Goal: Information Seeking & Learning: Learn about a topic

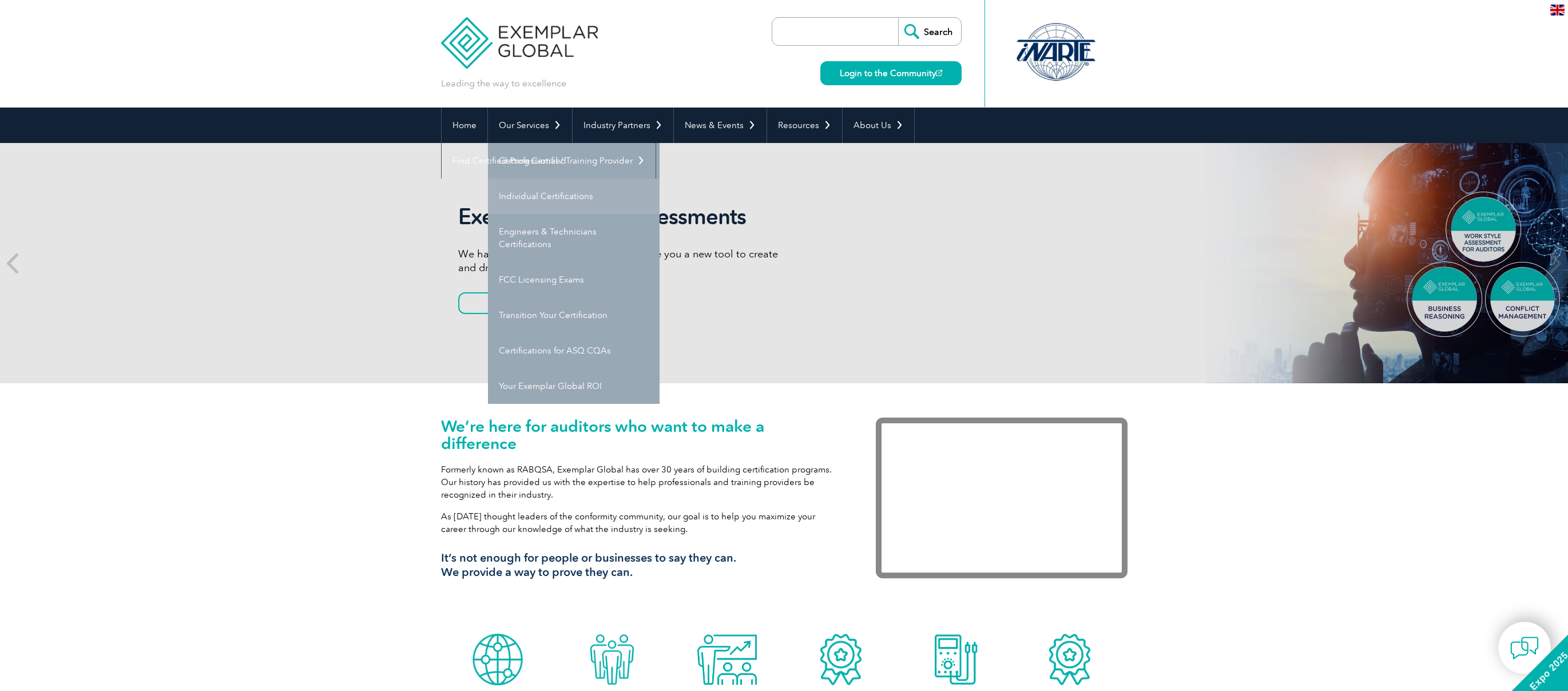
click at [524, 195] on link "Individual Certifications" at bounding box center [573, 196] width 172 height 35
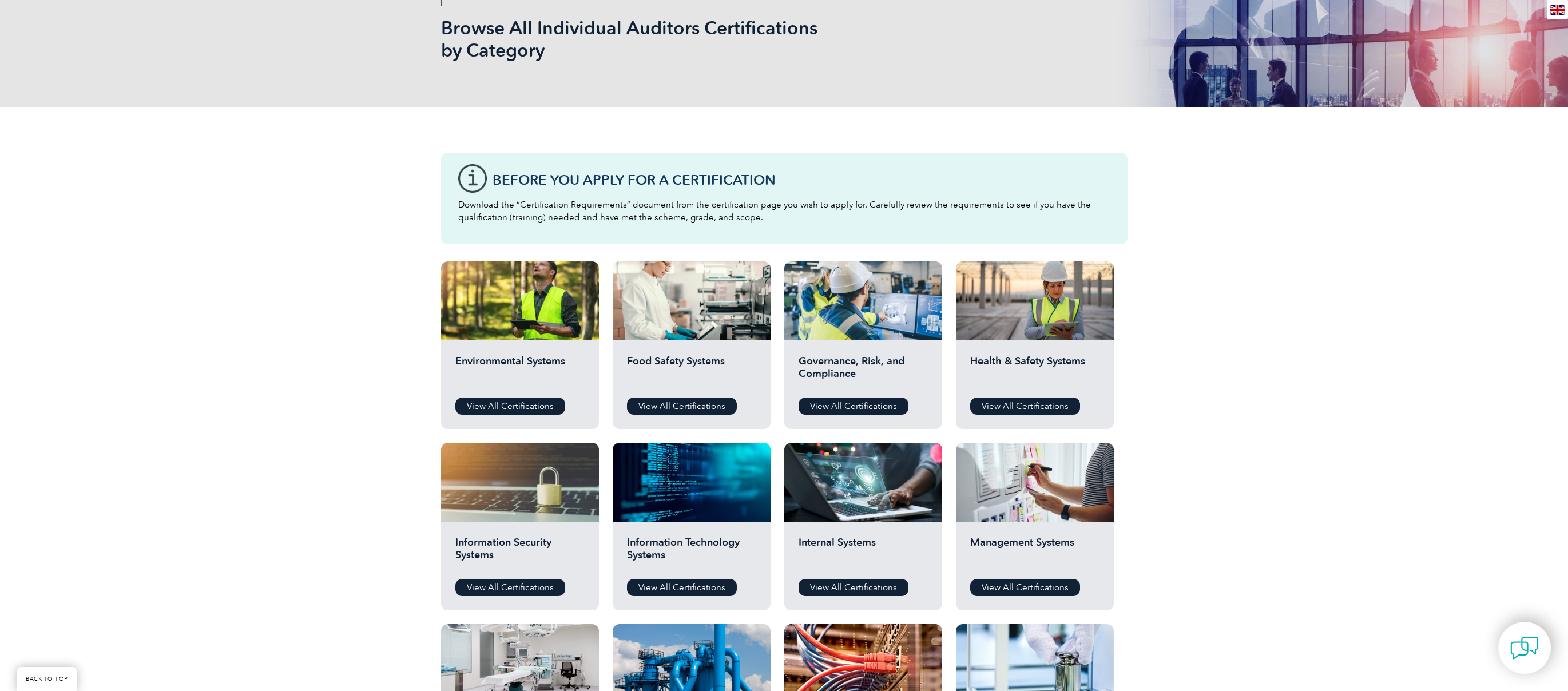
scroll to position [175, 0]
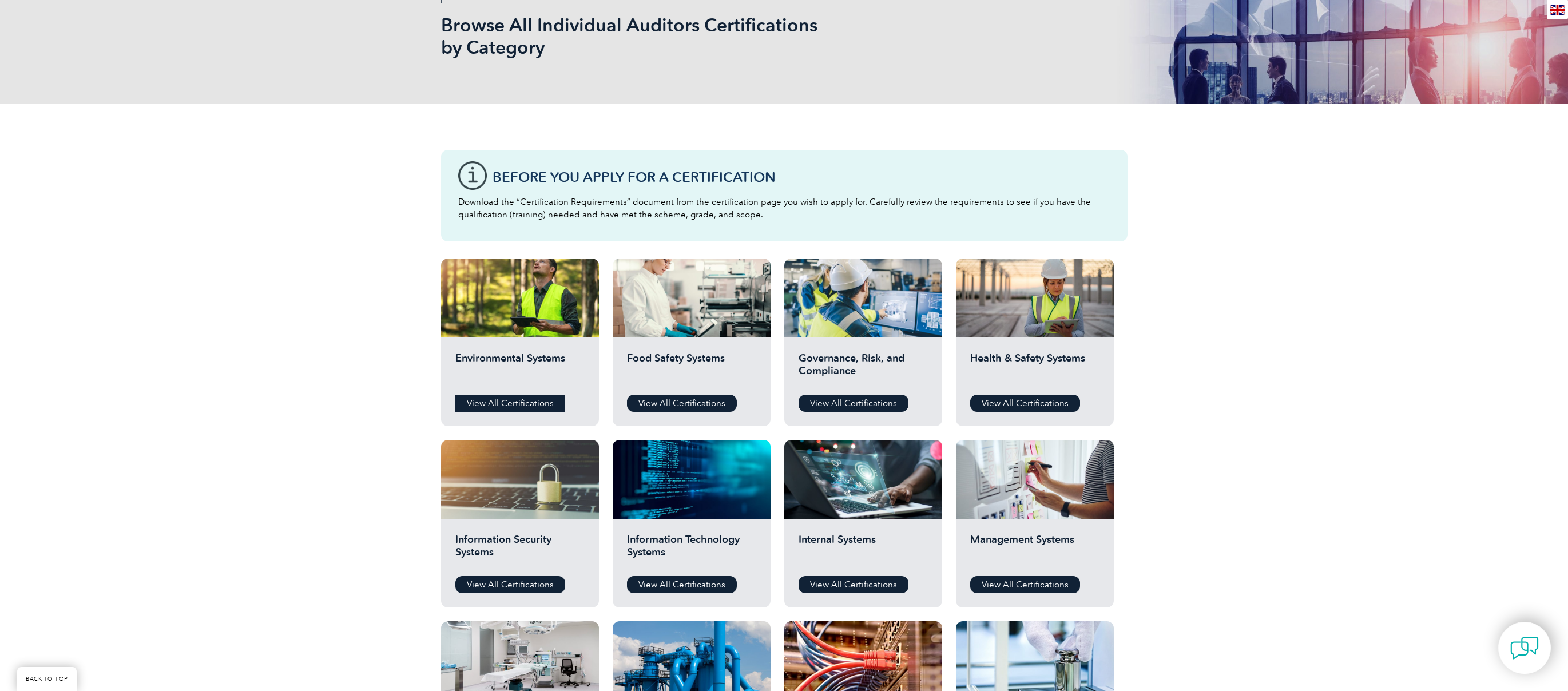
click at [496, 406] on link "View All Certifications" at bounding box center [510, 403] width 110 height 17
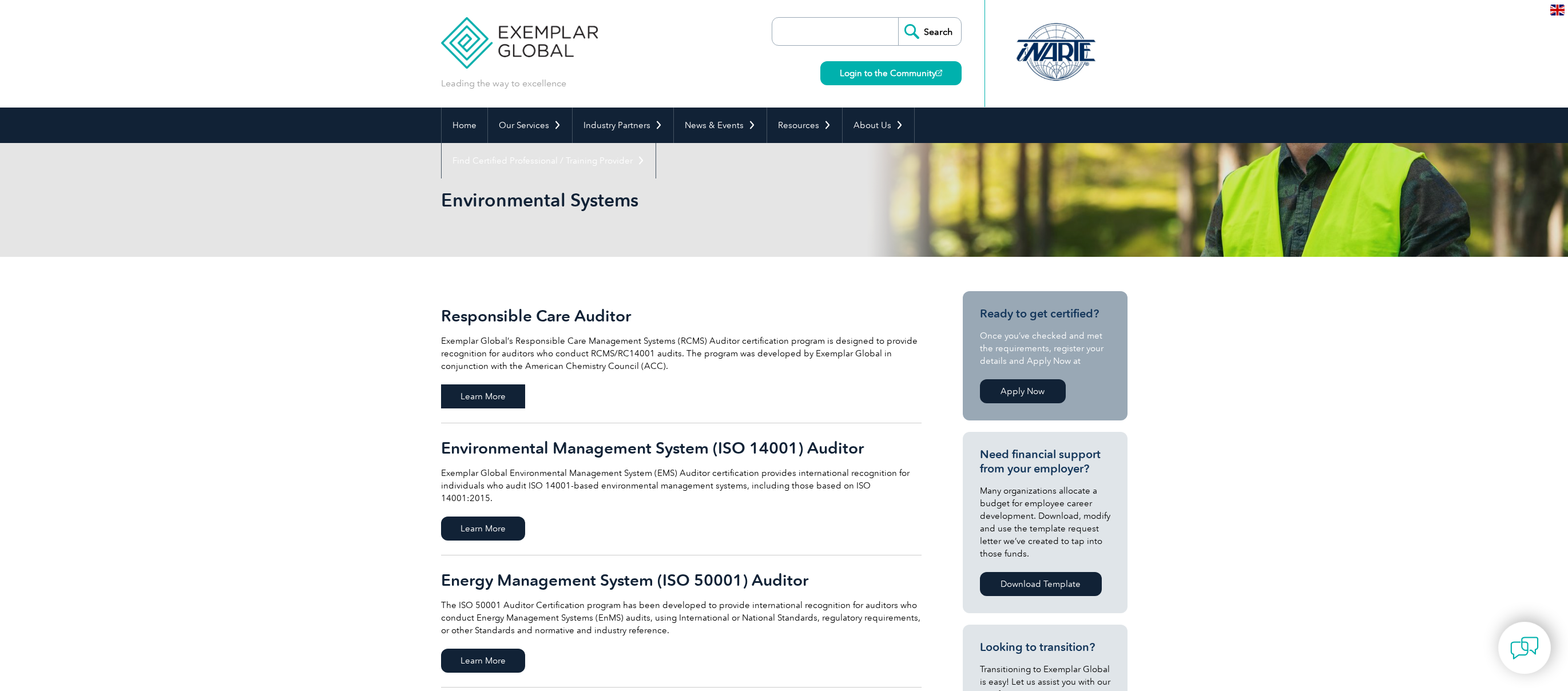
click at [489, 398] on span "Learn More" at bounding box center [483, 395] width 84 height 24
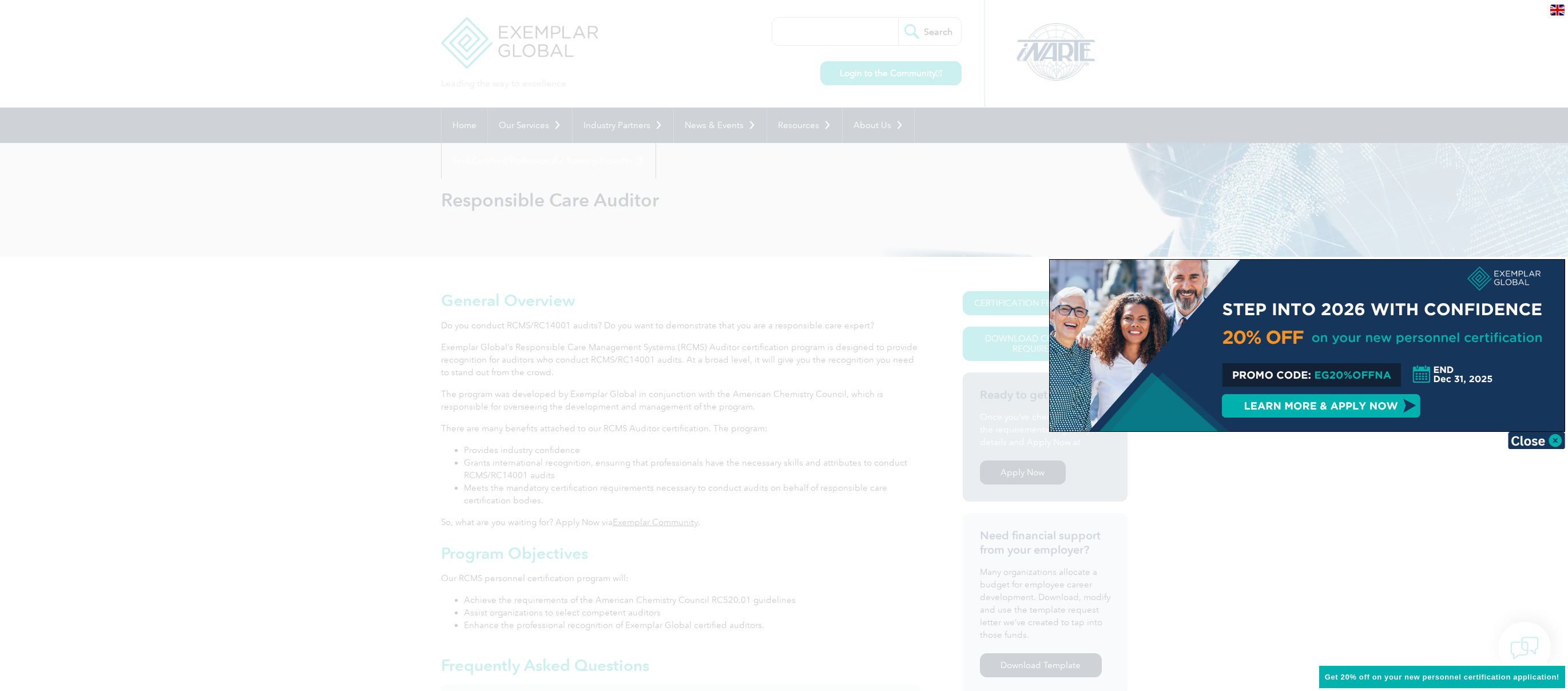
click at [1367, 390] on div at bounding box center [1307, 345] width 515 height 172
